Goal: Information Seeking & Learning: Learn about a topic

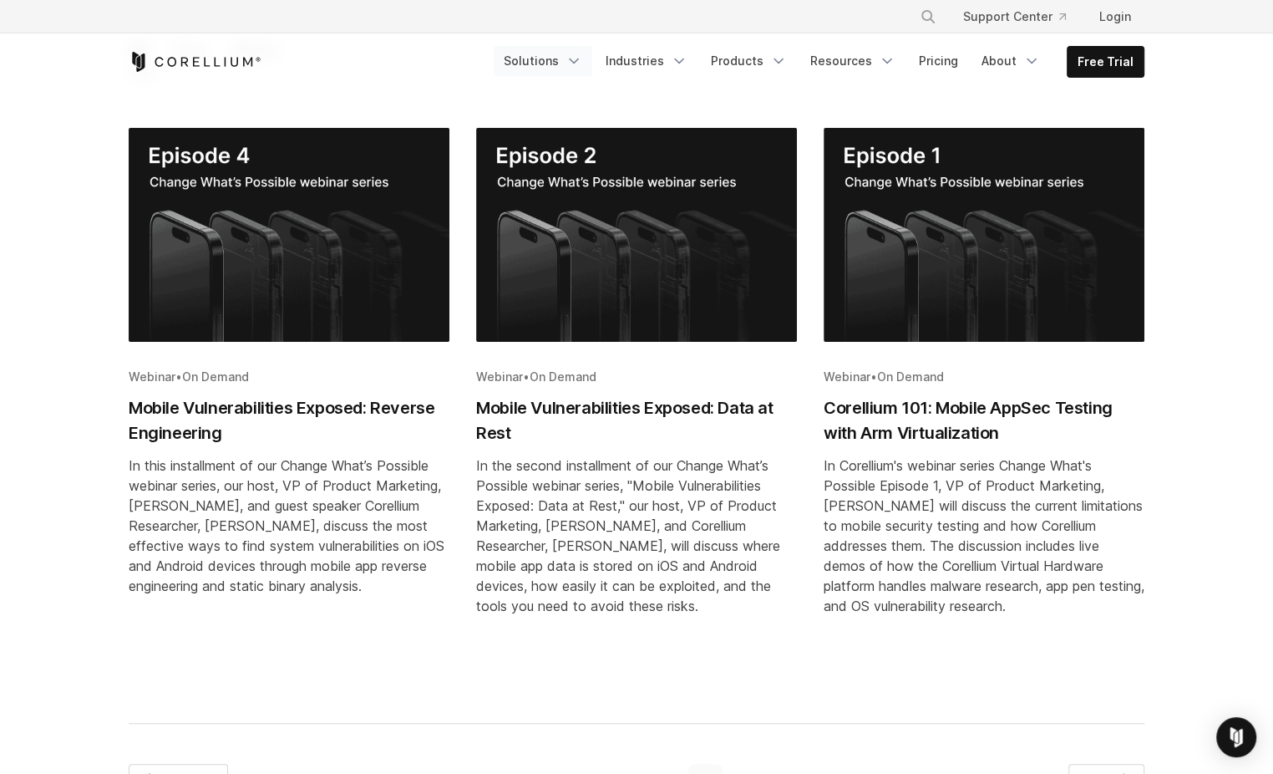
click at [578, 59] on polyline "Navigation Menu" at bounding box center [574, 61] width 8 height 4
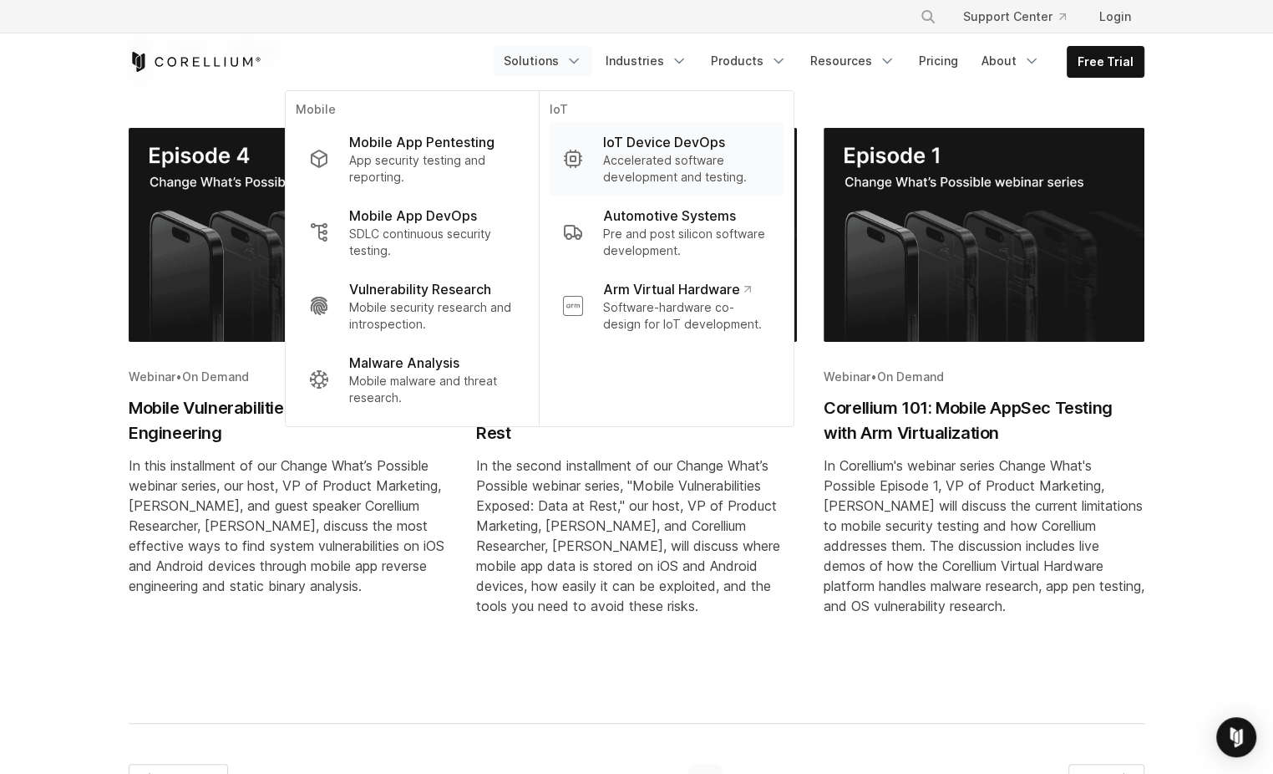
click at [662, 140] on p "IoT Device DevOps" at bounding box center [664, 142] width 122 height 20
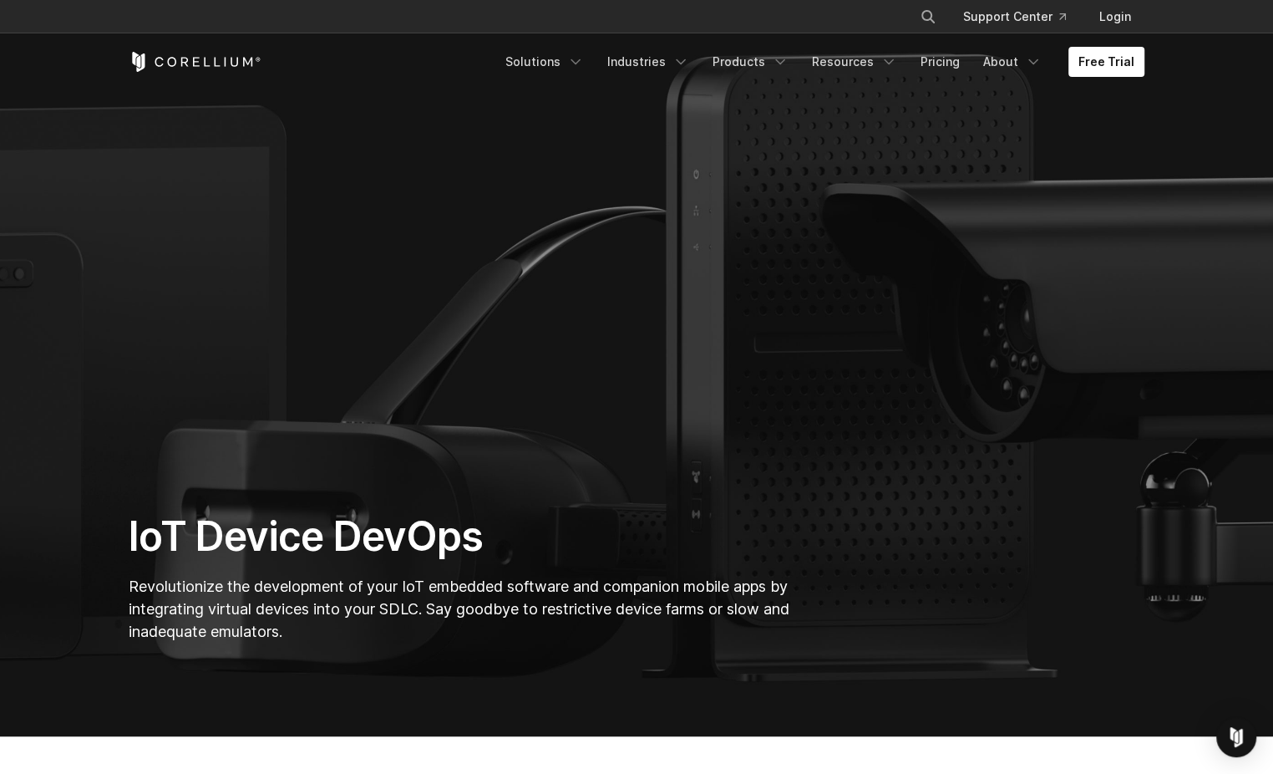
click at [248, 55] on icon "Corellium Home" at bounding box center [195, 62] width 133 height 20
